Goal: Use online tool/utility

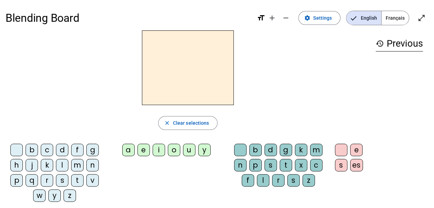
click at [62, 164] on div "l" at bounding box center [62, 165] width 12 height 12
click at [142, 148] on div "e" at bounding box center [144, 150] width 12 height 12
click at [188, 151] on div "u" at bounding box center [189, 150] width 12 height 12
click at [76, 179] on div "t" at bounding box center [77, 180] width 12 height 12
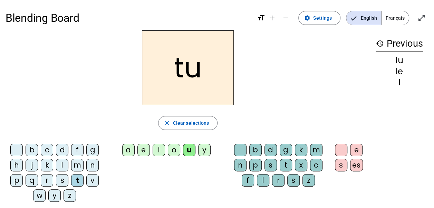
click at [60, 150] on div "d" at bounding box center [62, 150] width 12 height 12
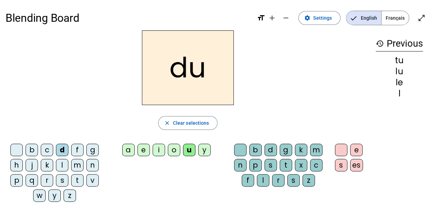
click at [144, 149] on div "e" at bounding box center [144, 150] width 12 height 12
click at [77, 178] on div "t" at bounding box center [77, 180] width 12 height 12
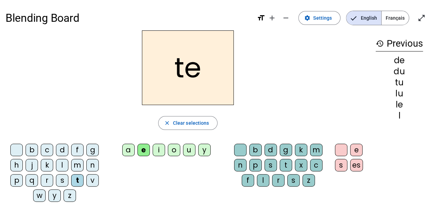
click at [126, 150] on div "a" at bounding box center [128, 150] width 12 height 12
click at [75, 163] on div "m" at bounding box center [77, 165] width 12 height 12
